Goal: Book appointment/travel/reservation

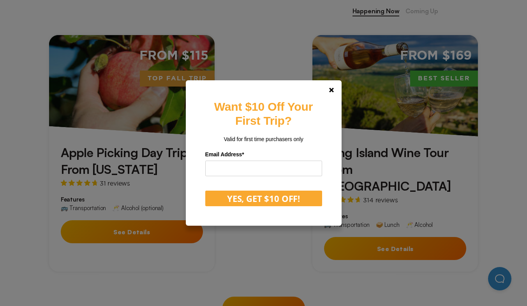
scroll to position [353, 0]
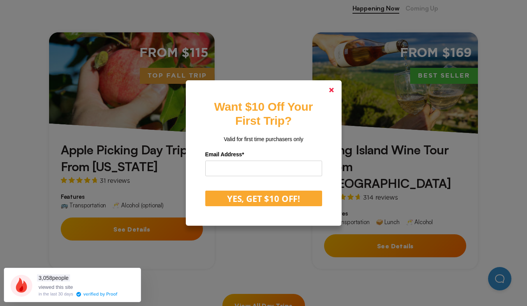
click at [334, 91] on icon at bounding box center [331, 90] width 5 height 5
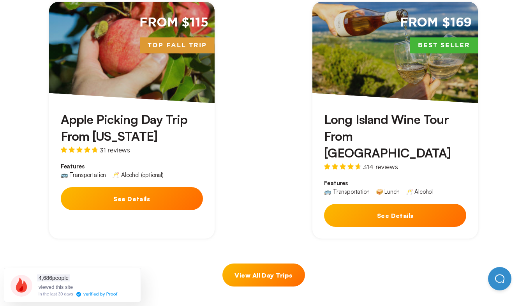
scroll to position [388, 0]
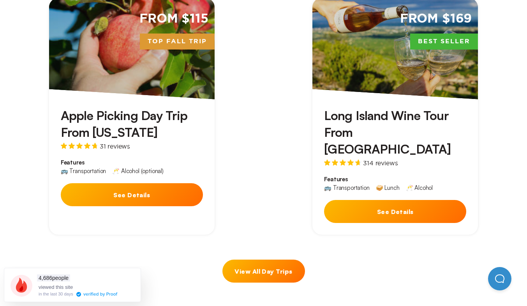
click at [146, 196] on button "See Details" at bounding box center [132, 194] width 142 height 23
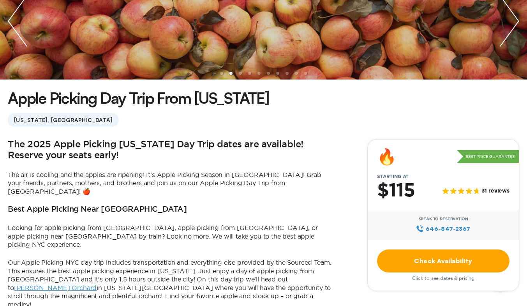
scroll to position [127, 0]
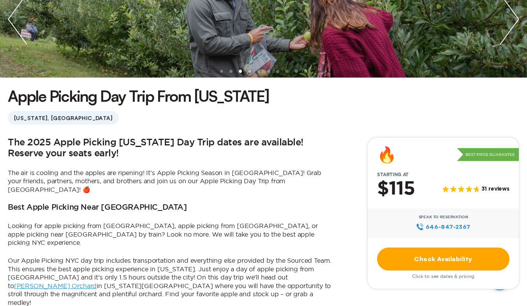
click at [456, 258] on link "Check Availability" at bounding box center [443, 258] width 132 height 23
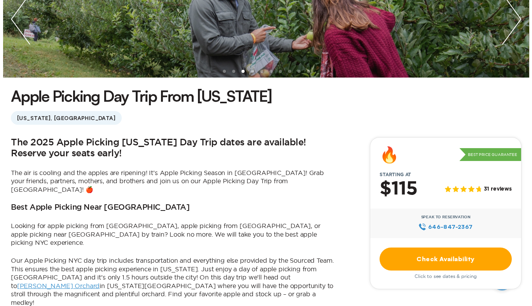
scroll to position [0, 0]
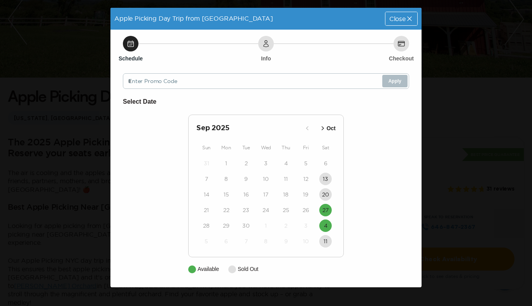
click at [336, 123] on button "Oct" at bounding box center [327, 128] width 21 height 13
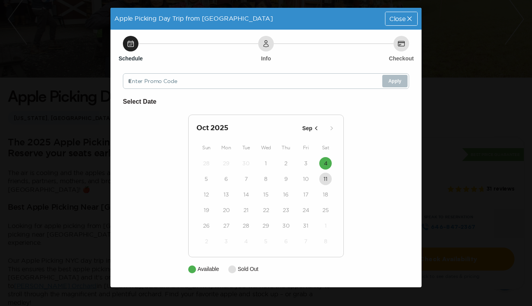
click at [403, 19] on span "Close" at bounding box center [398, 19] width 16 height 6
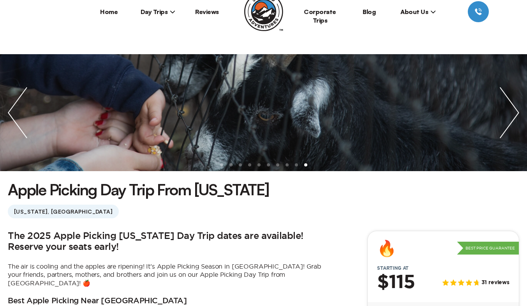
scroll to position [34, 0]
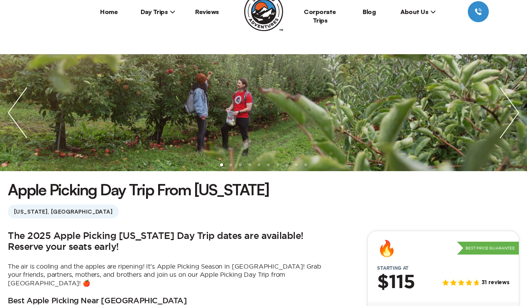
click at [511, 117] on img "next slide / item" at bounding box center [509, 112] width 35 height 117
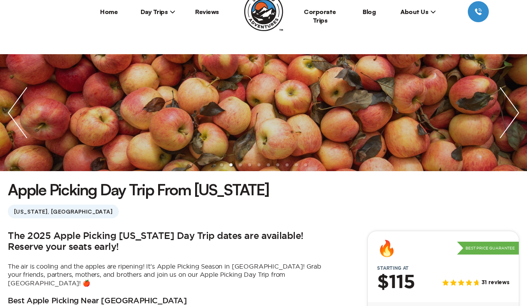
click at [508, 117] on img "next slide / item" at bounding box center [509, 112] width 35 height 117
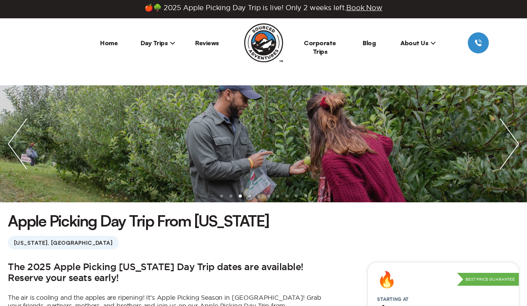
scroll to position [0, 0]
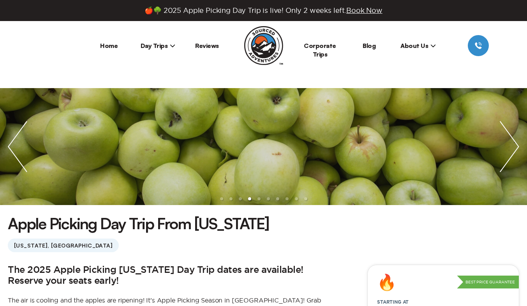
click at [513, 142] on img "next slide / item" at bounding box center [509, 146] width 35 height 117
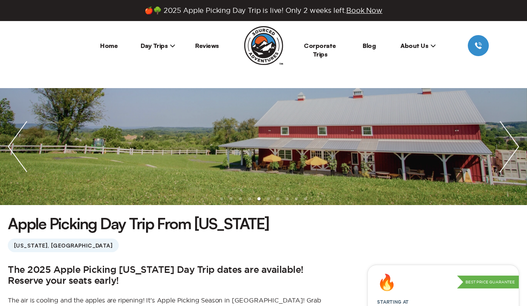
click at [515, 140] on img "next slide / item" at bounding box center [509, 146] width 35 height 117
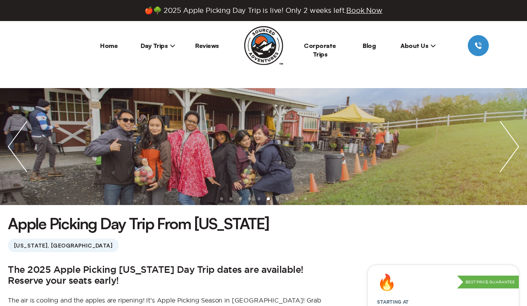
click at [515, 146] on img "next slide / item" at bounding box center [509, 146] width 35 height 117
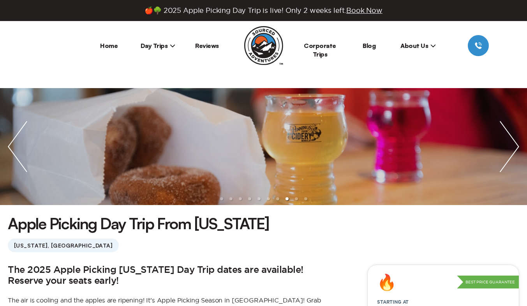
click at [517, 146] on img "next slide / item" at bounding box center [509, 146] width 35 height 117
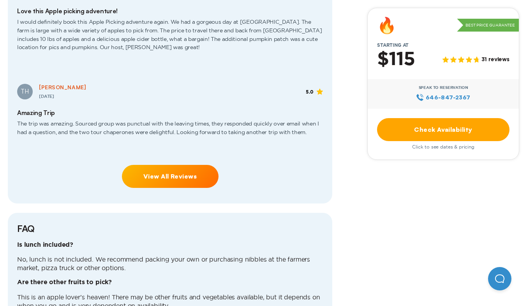
scroll to position [1621, 0]
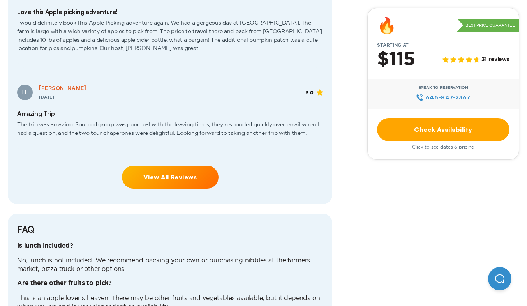
click at [464, 130] on link "Check Availability" at bounding box center [443, 129] width 132 height 23
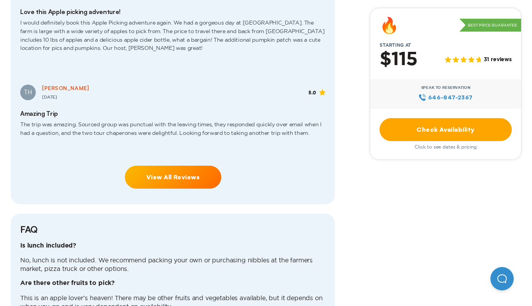
scroll to position [0, 0]
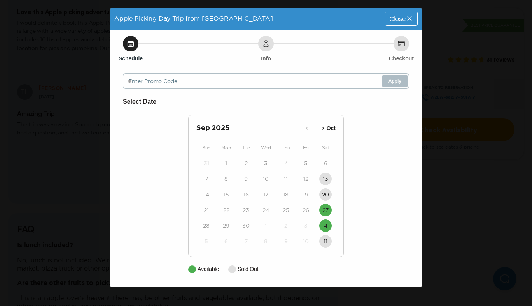
click at [331, 131] on p "Oct" at bounding box center [331, 128] width 9 height 8
click at [409, 19] on icon at bounding box center [410, 18] width 4 height 4
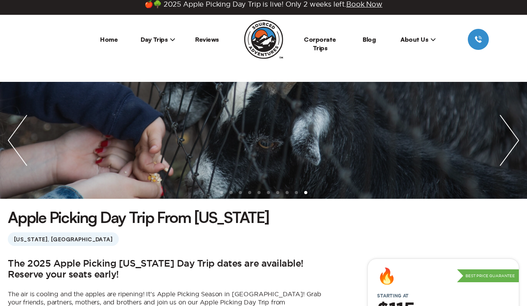
scroll to position [6, 0]
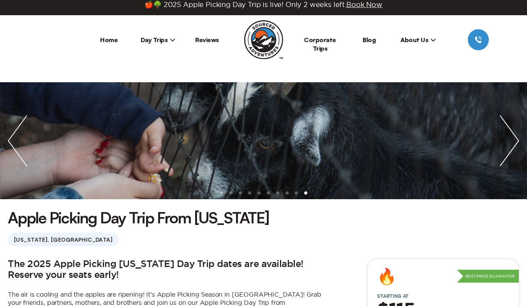
click at [110, 41] on link "Home" at bounding box center [109, 40] width 18 height 8
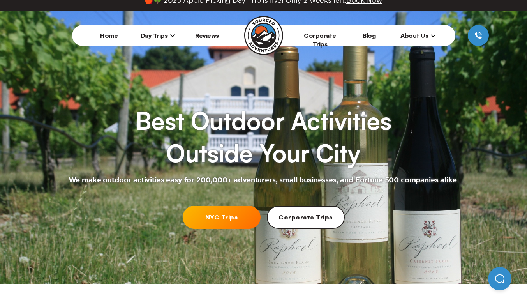
scroll to position [9, 0]
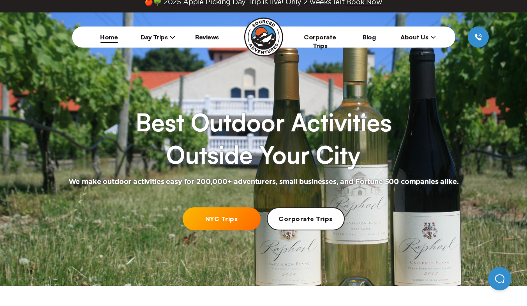
click at [214, 217] on link "NYC Trips" at bounding box center [222, 218] width 78 height 23
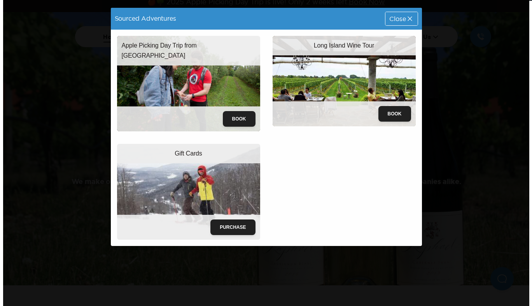
scroll to position [0, 0]
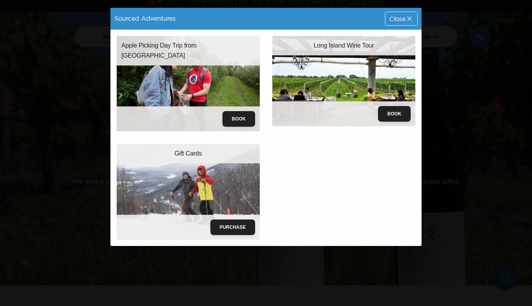
click at [409, 22] on icon at bounding box center [410, 19] width 8 height 8
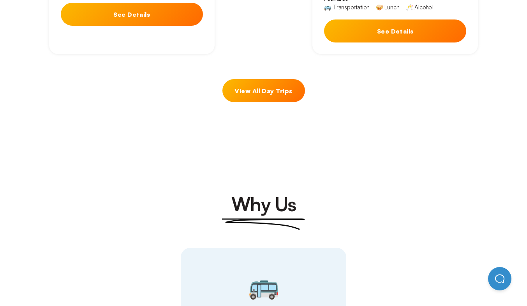
scroll to position [565, 0]
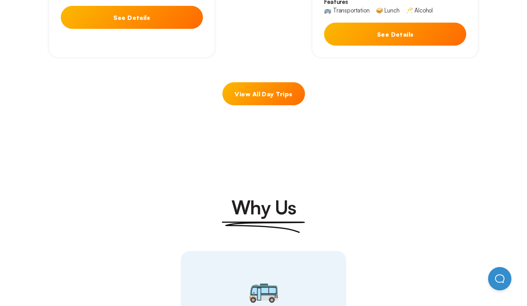
click at [274, 82] on link "View All Day Trips" at bounding box center [263, 93] width 83 height 23
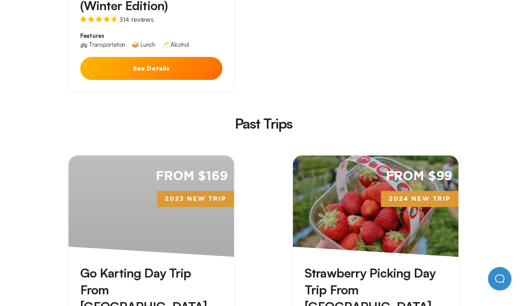
scroll to position [1905, 0]
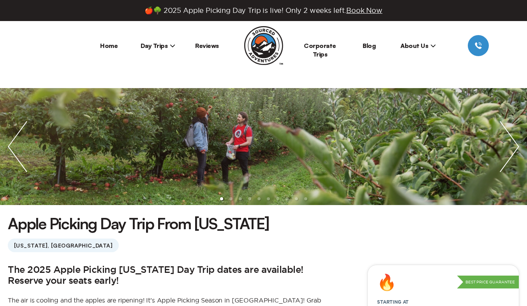
scroll to position [151, 0]
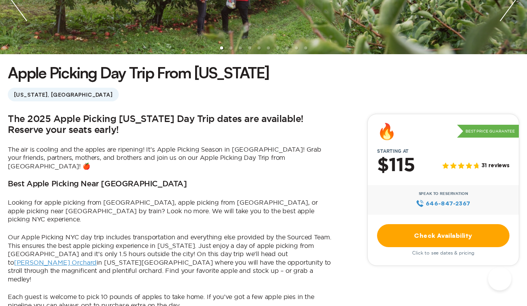
click at [450, 236] on link "Check Availability" at bounding box center [443, 235] width 132 height 23
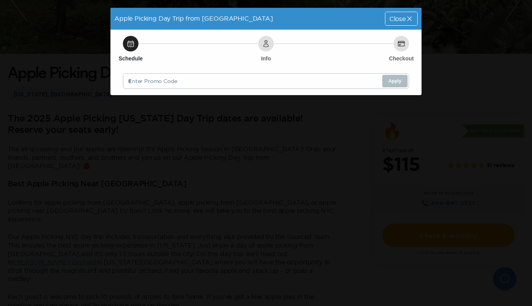
scroll to position [0, 0]
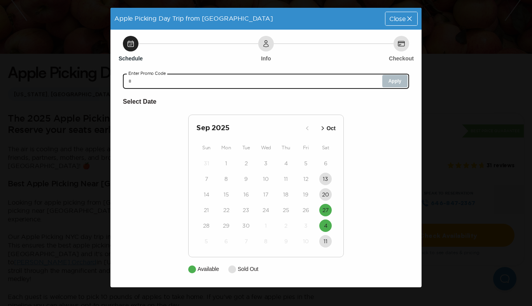
click at [188, 82] on input "text" at bounding box center [266, 81] width 286 height 16
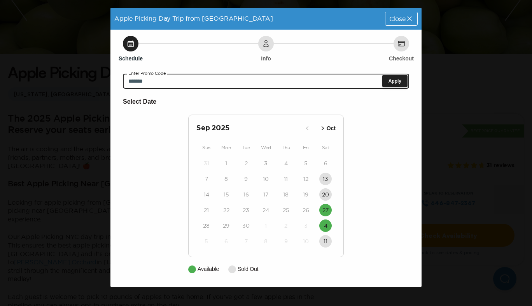
click at [401, 88] on input "*******" at bounding box center [266, 81] width 286 height 16
type input "*******"
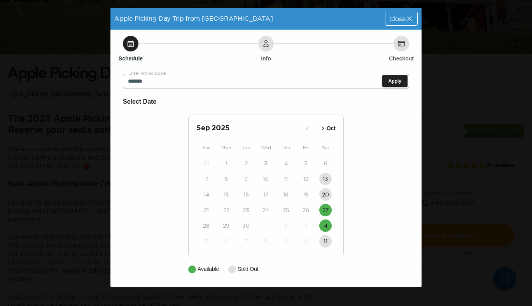
click at [326, 210] on time "27" at bounding box center [326, 210] width 6 height 8
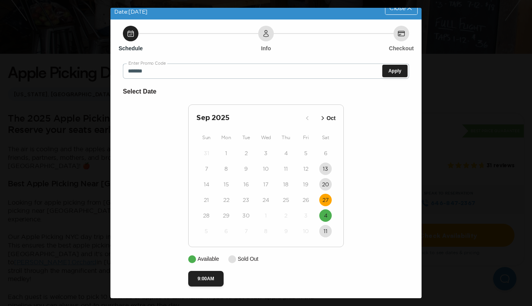
scroll to position [12, 0]
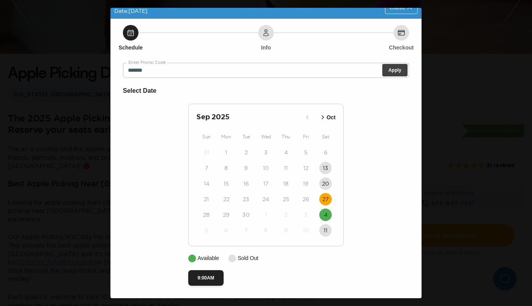
click at [390, 73] on button "Apply" at bounding box center [395, 70] width 25 height 12
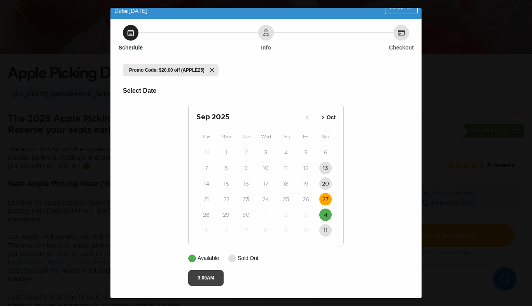
click at [211, 276] on button "9:00AM" at bounding box center [205, 278] width 35 height 16
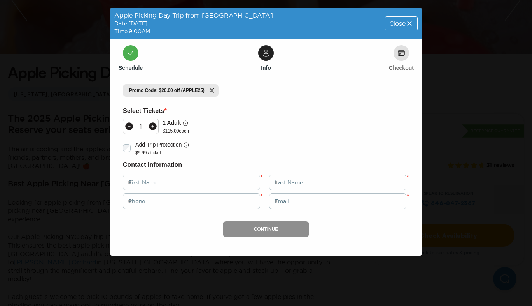
scroll to position [0, 0]
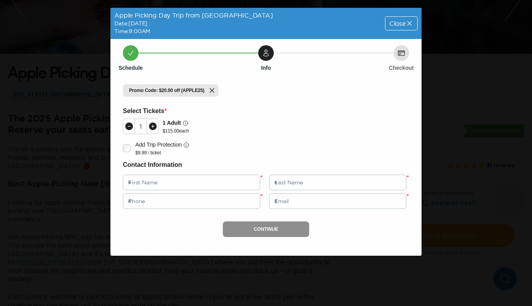
click at [153, 131] on div at bounding box center [153, 126] width 12 height 15
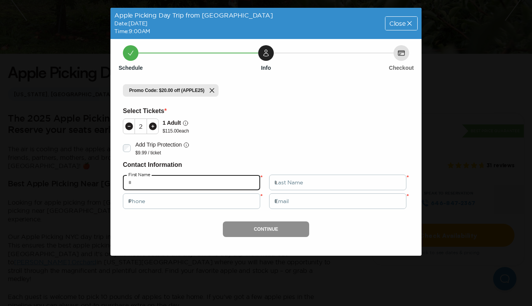
click at [146, 182] on input "text" at bounding box center [191, 182] width 137 height 16
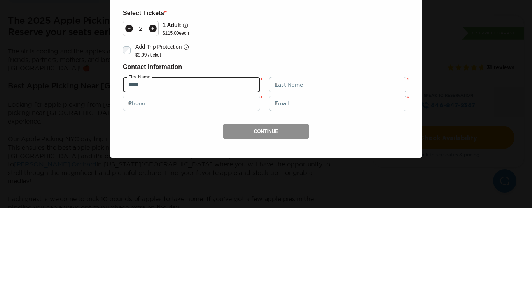
type input "*****"
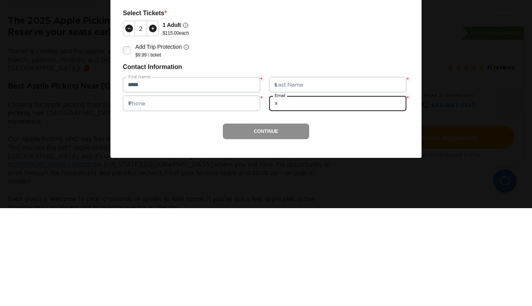
click at [317, 202] on input "email" at bounding box center [337, 201] width 137 height 16
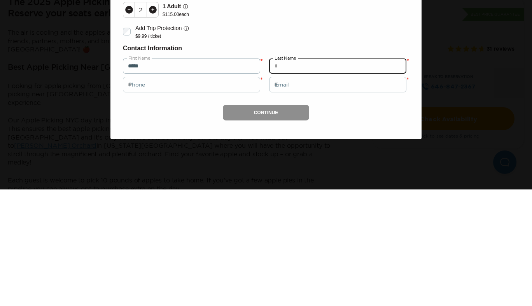
click at [293, 183] on input "text" at bounding box center [337, 182] width 137 height 16
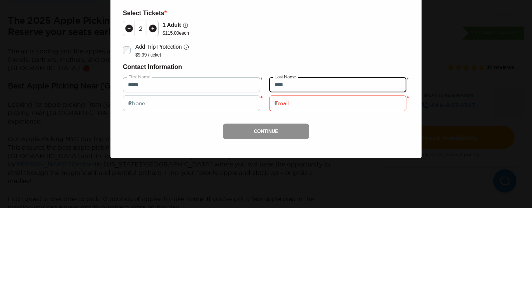
type input "****"
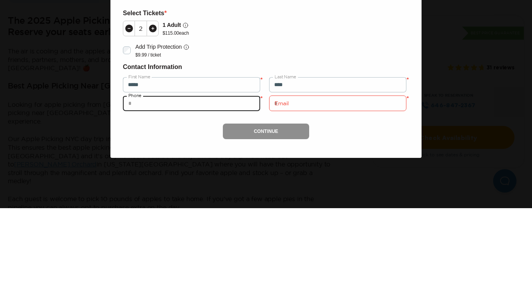
click at [153, 202] on input "tel" at bounding box center [191, 201] width 137 height 16
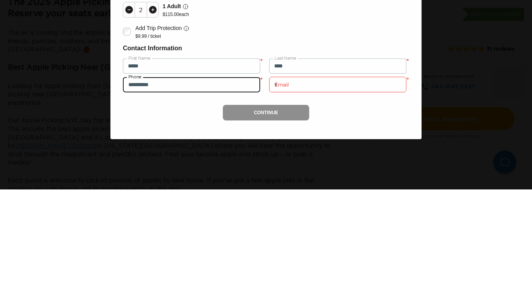
type input "**********"
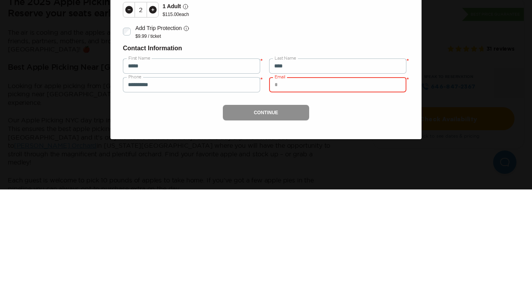
click at [289, 202] on input "email" at bounding box center [337, 201] width 137 height 16
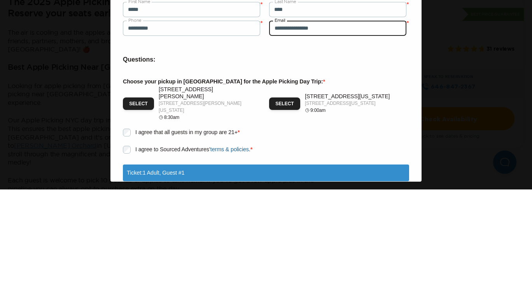
scroll to position [55, 0]
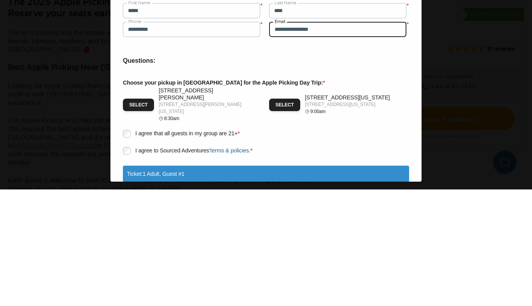
type input "**********"
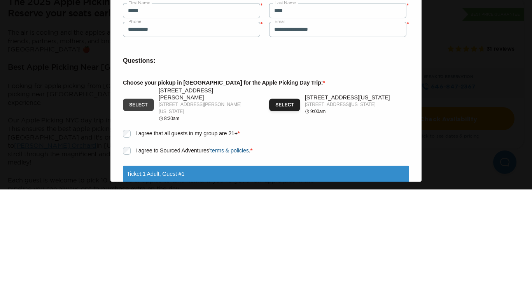
click at [139, 221] on button "Select" at bounding box center [138, 221] width 31 height 12
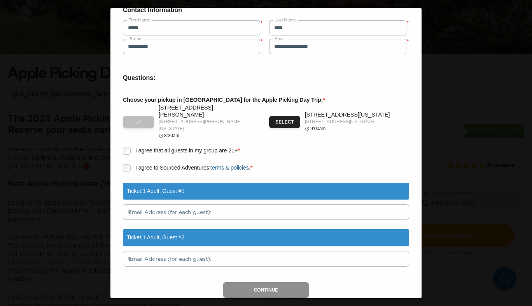
scroll to position [165, 0]
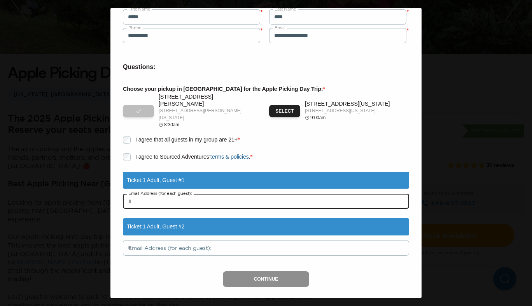
click at [161, 195] on input "text" at bounding box center [266, 201] width 286 height 16
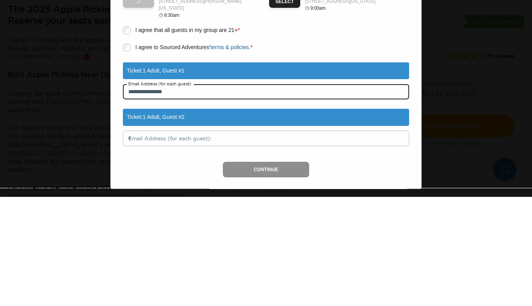
type input "**********"
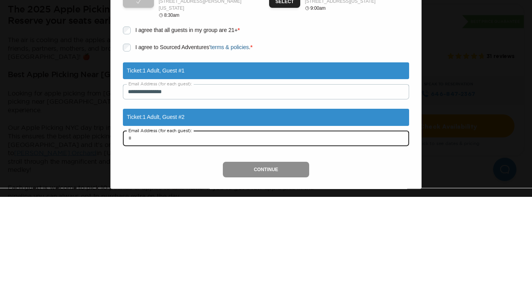
click at [144, 240] on input "text" at bounding box center [266, 248] width 286 height 16
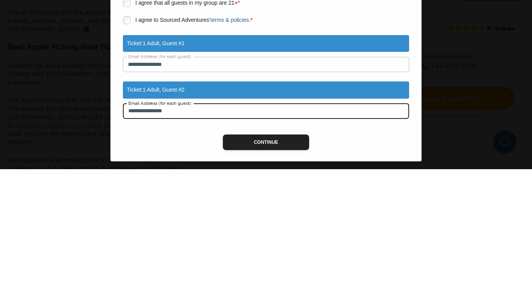
type input "**********"
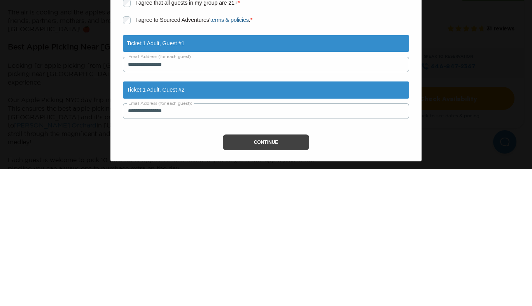
click at [271, 273] on button "Continue" at bounding box center [266, 279] width 87 height 16
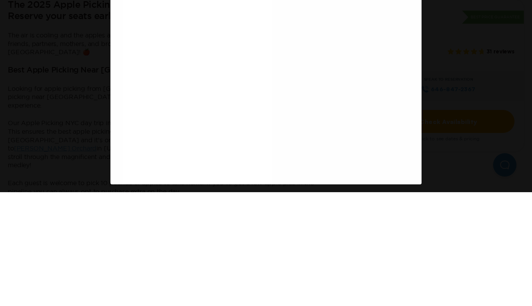
scroll to position [139, 0]
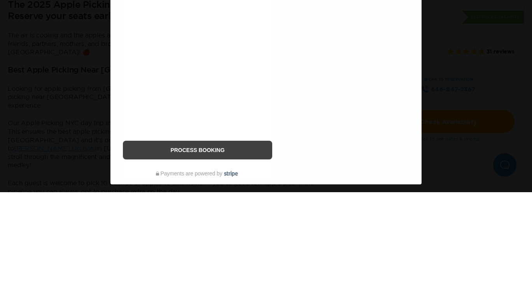
click at [203, 265] on button "Process Booking" at bounding box center [197, 263] width 149 height 19
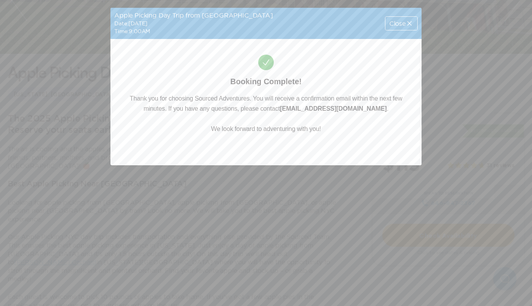
scroll to position [0, 0]
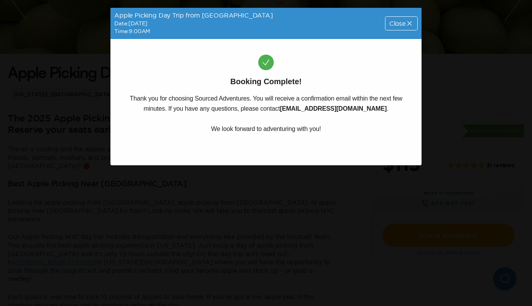
click at [400, 23] on span "Close" at bounding box center [398, 23] width 16 height 6
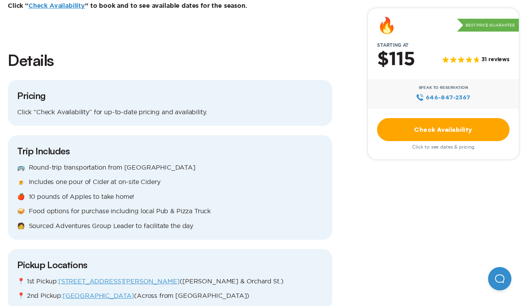
scroll to position [688, 0]
